Goal: Task Accomplishment & Management: Use online tool/utility

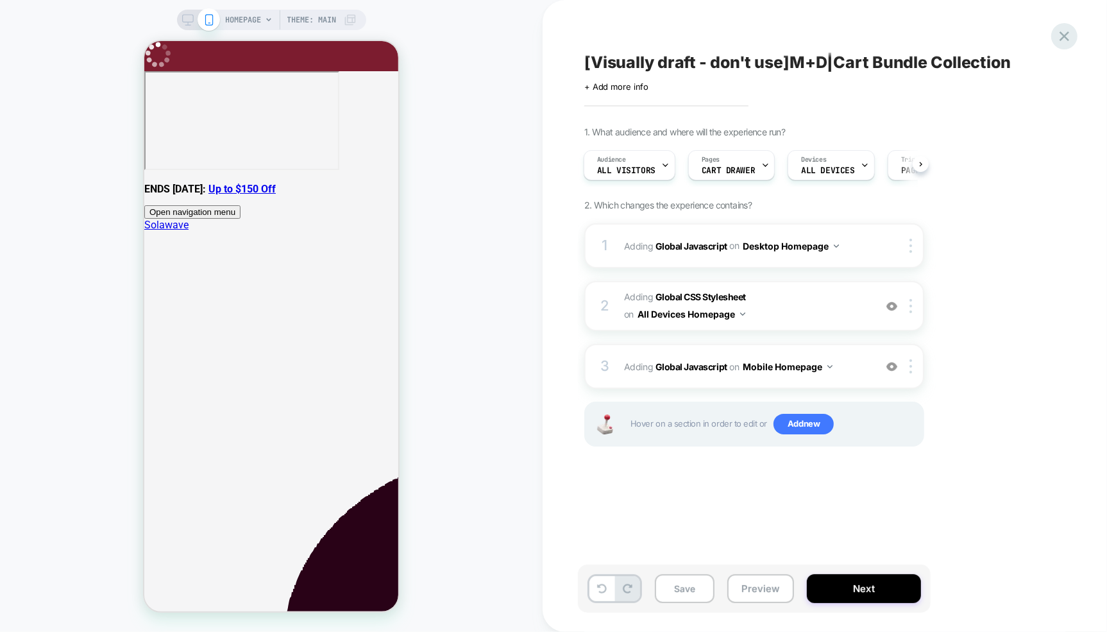
click at [1061, 35] on icon at bounding box center [1063, 36] width 17 height 17
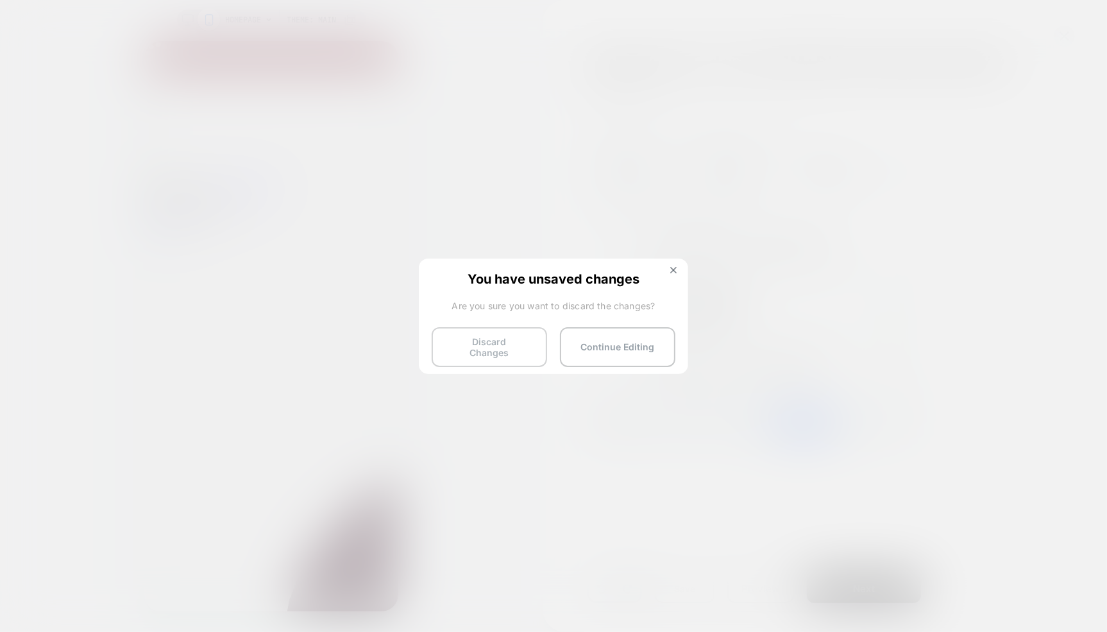
click at [491, 343] on button "Discard Changes" at bounding box center [489, 347] width 115 height 40
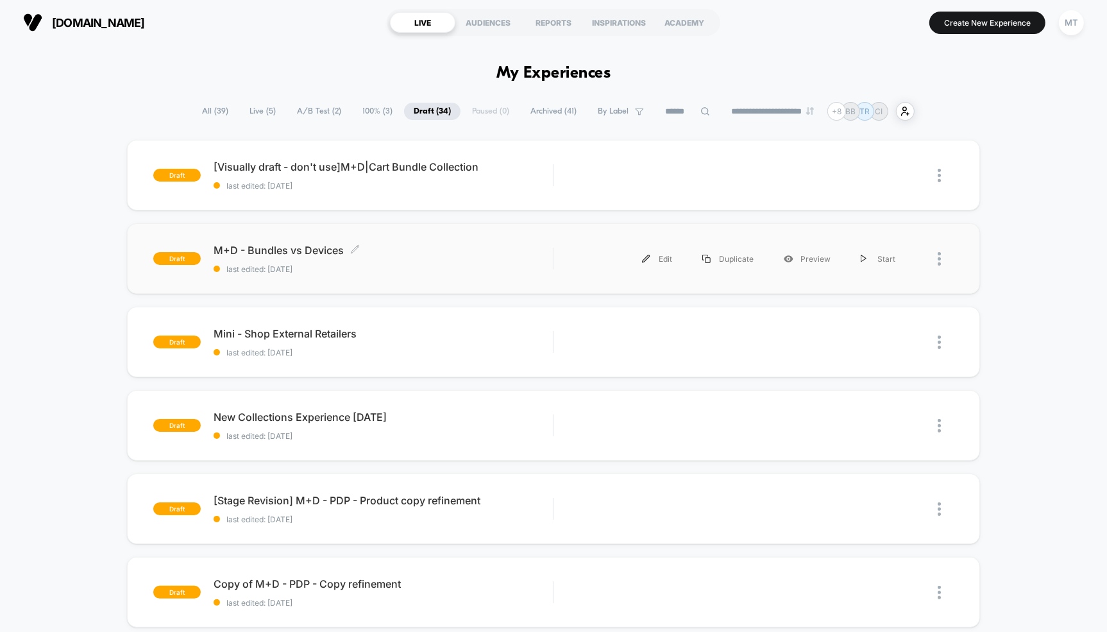
click at [273, 250] on span "M+D - Bundles vs Devices Click to edit experience details" at bounding box center [383, 250] width 339 height 13
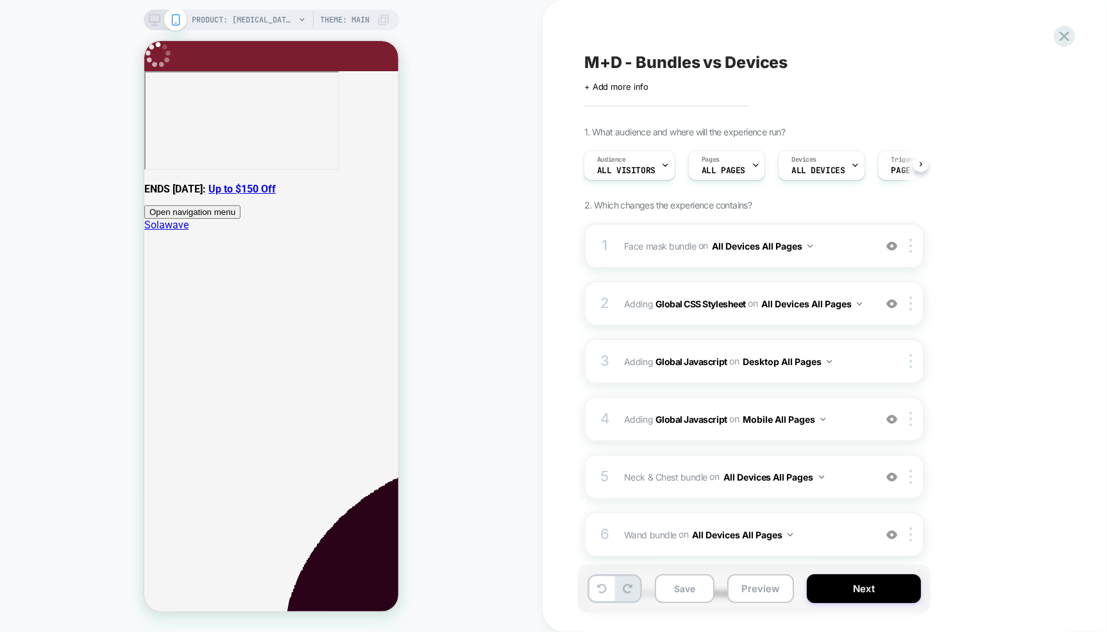
click at [841, 247] on span "Face mask bundle Adding Boxes Slider AFTER .space-x-2:nth-child(8) on All Devic…" at bounding box center [746, 246] width 244 height 19
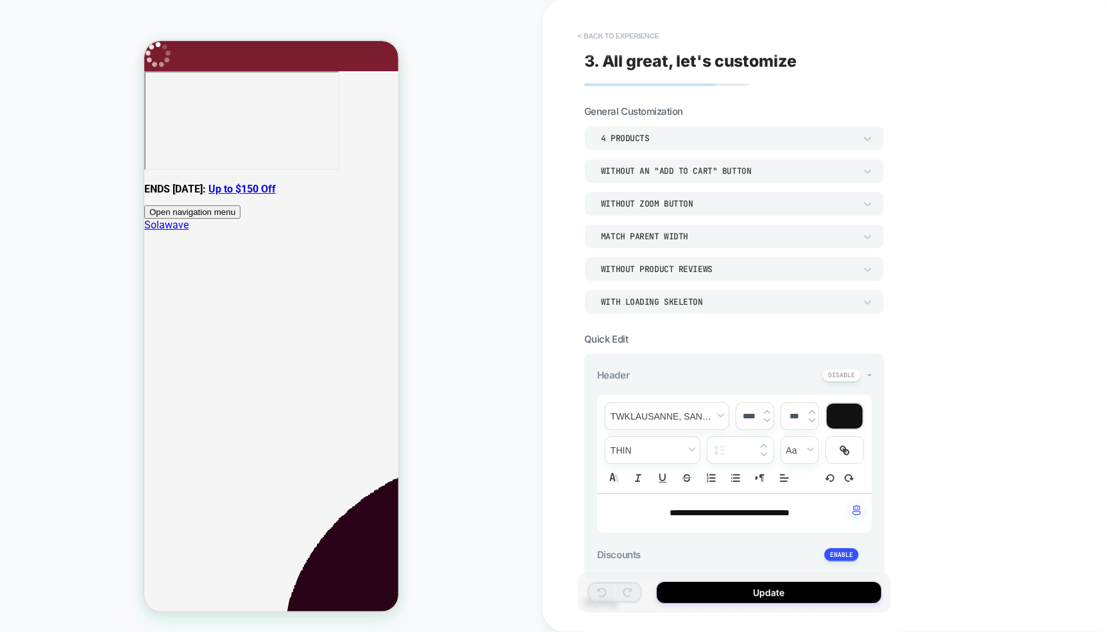
click at [597, 38] on button "< Back to experience" at bounding box center [618, 36] width 94 height 21
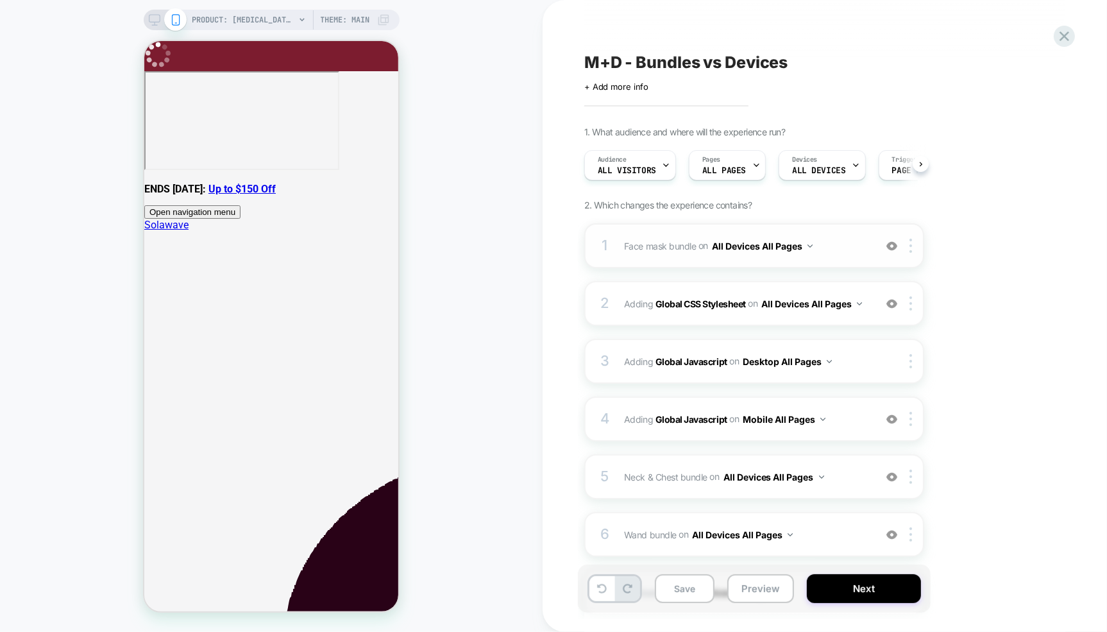
scroll to position [0, 1]
click at [778, 594] on button "Preview" at bounding box center [760, 588] width 67 height 29
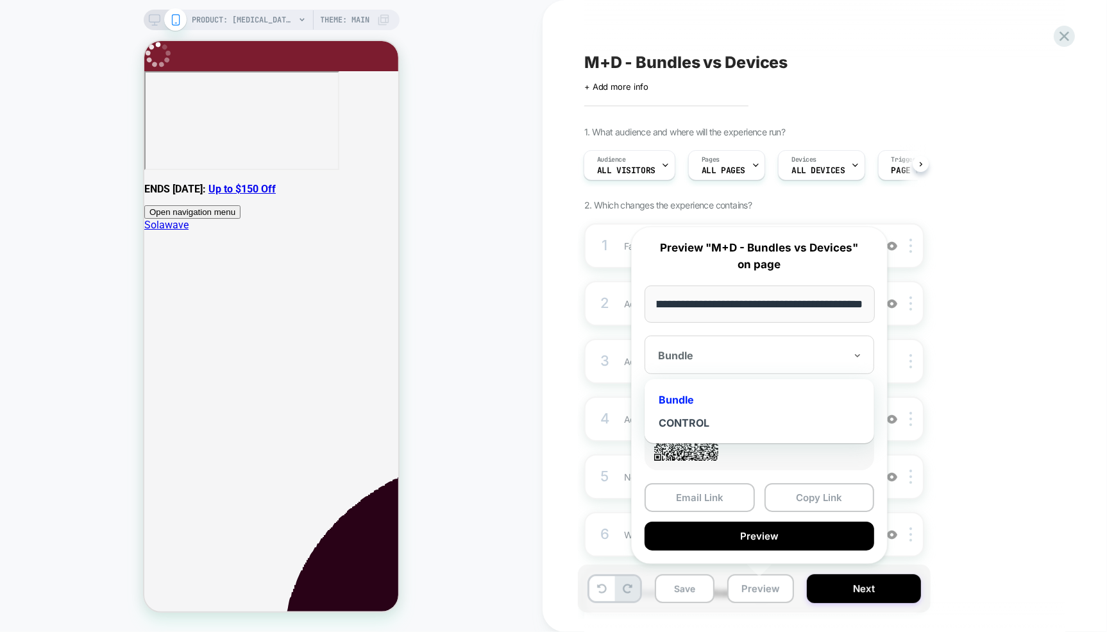
scroll to position [0, 0]
click at [689, 364] on div "Bundle" at bounding box center [759, 354] width 230 height 38
click at [691, 362] on div "Bundle" at bounding box center [759, 354] width 230 height 38
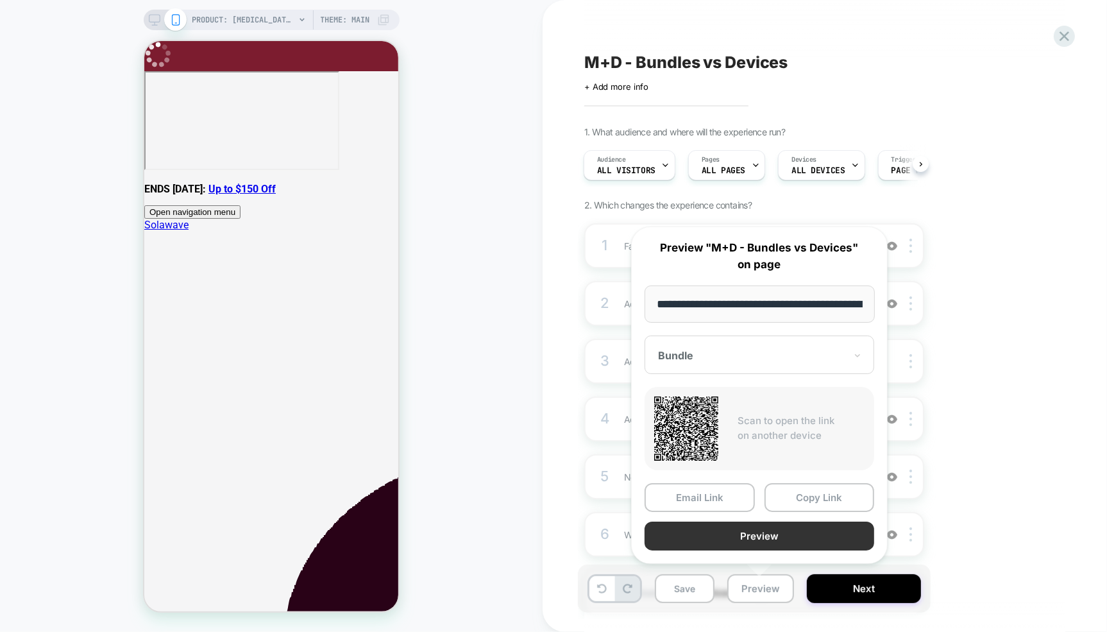
click at [798, 539] on button "Preview" at bounding box center [759, 535] width 230 height 29
